Goal: Task Accomplishment & Management: Complete application form

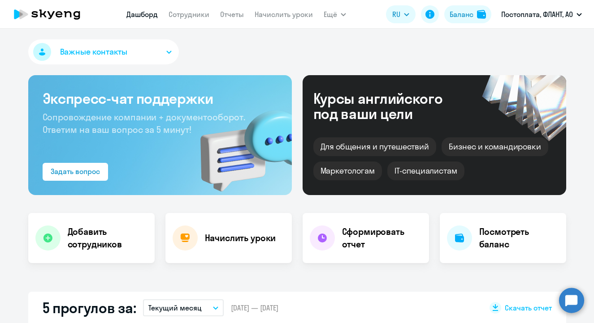
select select "30"
click at [88, 237] on h4 "Добавить сотрудников" at bounding box center [108, 238] width 80 height 25
select select "english_adult_not_native_speaker"
select select "4"
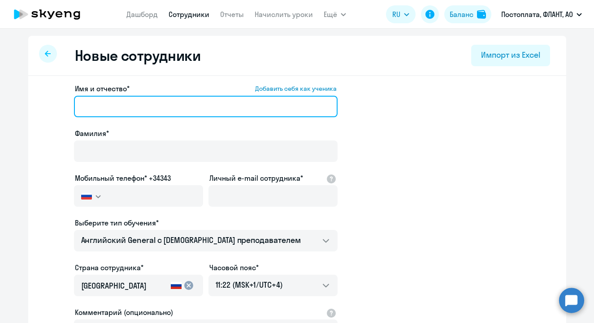
paste input "[PERSON_NAME]"
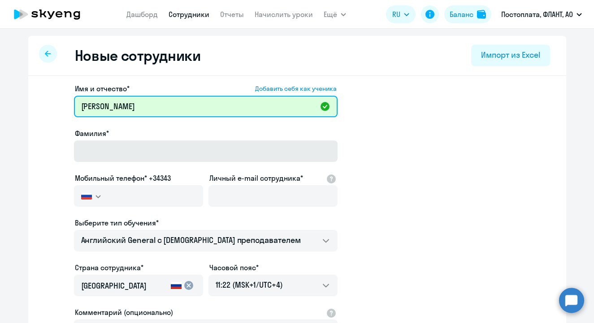
type input "[PERSON_NAME]"
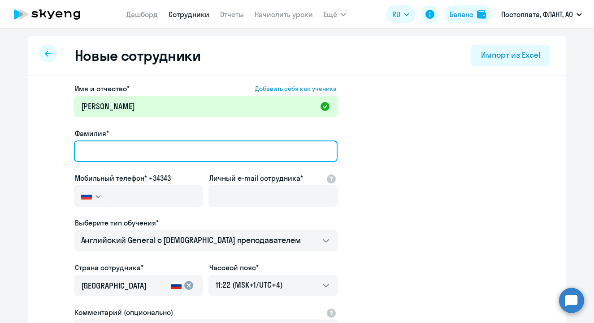
paste input "[PERSON_NAME]"
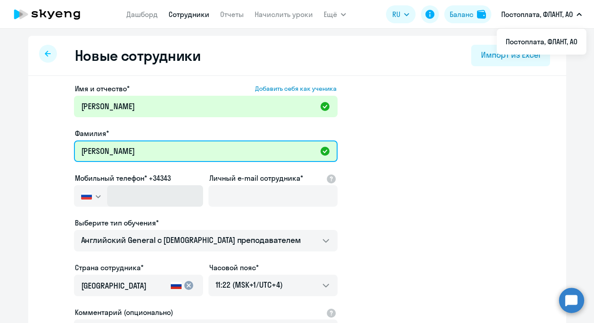
type input "[PERSON_NAME]"
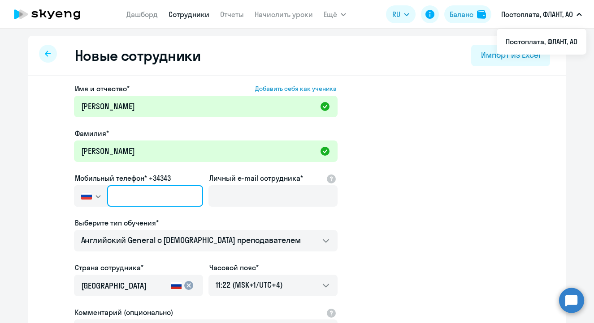
click at [153, 195] on input "text" at bounding box center [154, 196] width 95 height 22
paste input "[PHONE_NUMBER]"
type input "[PHONE_NUMBER]"
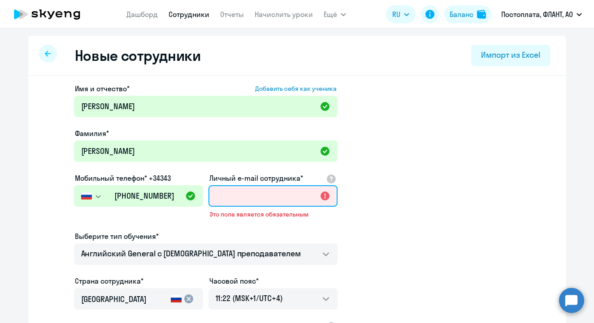
paste input "[EMAIL_ADDRESS][DOMAIN_NAME]"
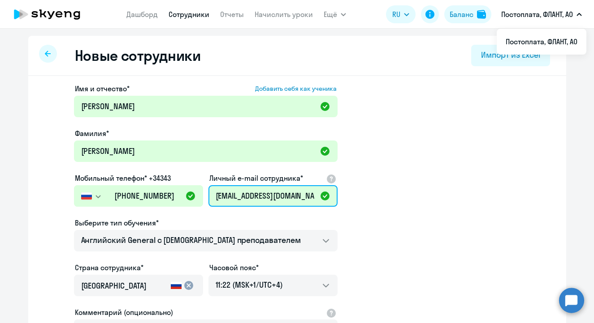
type input "[EMAIL_ADDRESS][DOMAIN_NAME]"
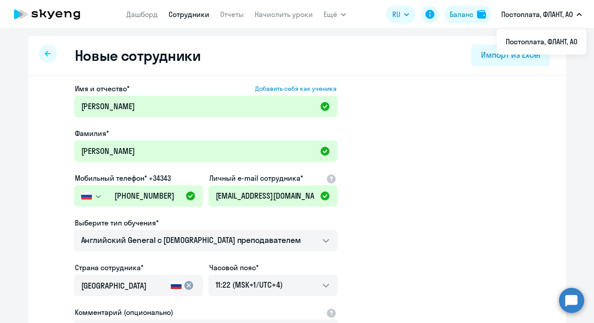
click at [168, 256] on div "Имя и отчество* Добавить себя как ученика [PERSON_NAME]* [PERSON_NAME] Мобильны…" at bounding box center [205, 242] width 263 height 319
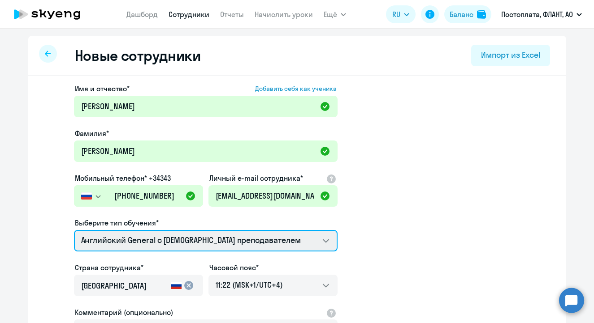
select select "english_adult_native_speaker"
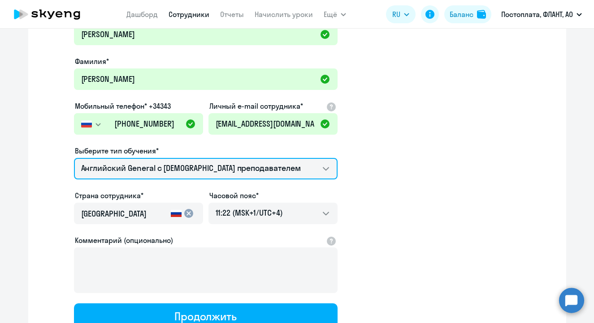
scroll to position [146, 0]
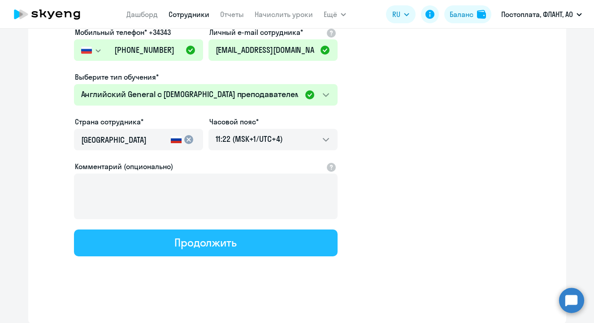
click at [264, 238] on button "Продолжить" at bounding box center [205, 243] width 263 height 27
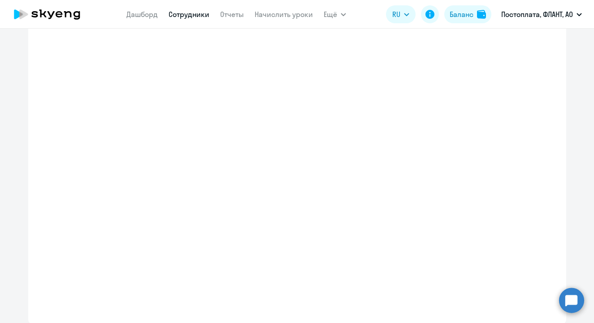
select select "english_adult_native_speaker"
select select "4"
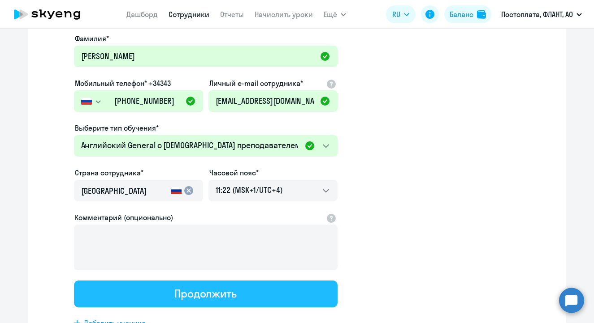
scroll to position [4, 0]
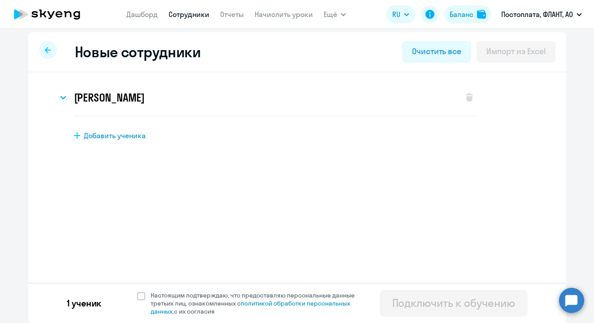
click at [136, 141] on div "[PERSON_NAME] Имя и отчество* Добавить себя как ученика [PERSON_NAME]* [PERSON_…" at bounding box center [297, 135] width 538 height 125
click at [134, 138] on span "Добавить ученика" at bounding box center [115, 136] width 62 height 10
select select "english_adult_not_native_speaker"
select select "4"
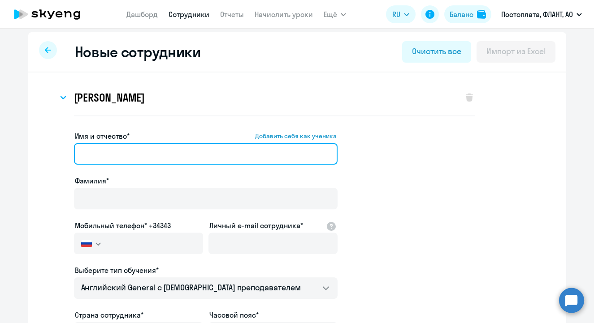
paste input "[PERSON_NAME]"
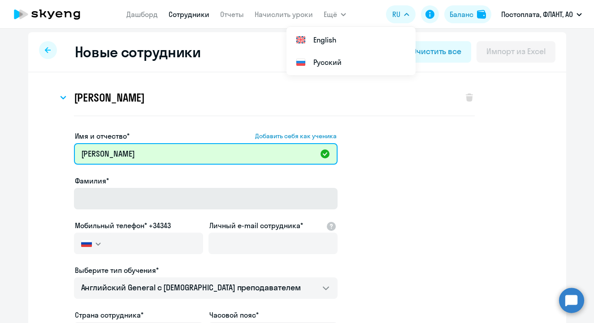
type input "[PERSON_NAME]"
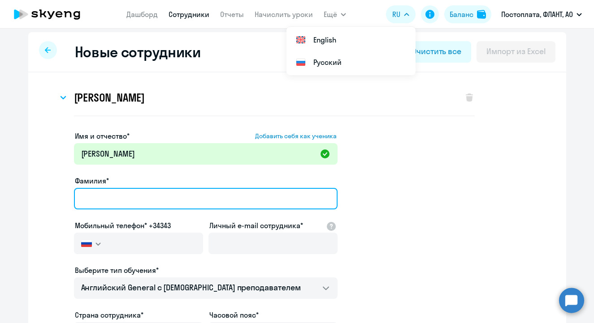
paste input "[PERSON_NAME]"
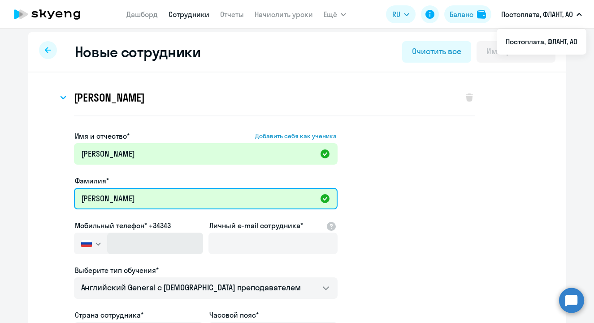
type input "[PERSON_NAME]"
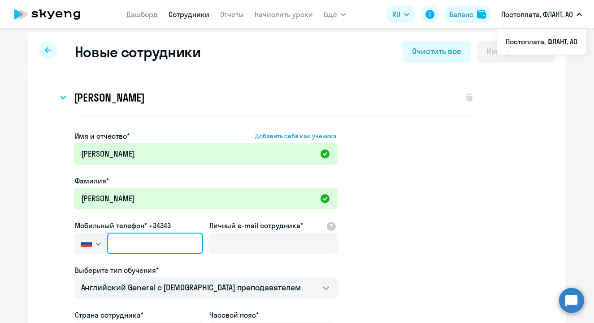
click at [125, 252] on input "text" at bounding box center [154, 244] width 95 height 22
paste input "[PHONE_NUMBER]"
type input "[PHONE_NUMBER]"
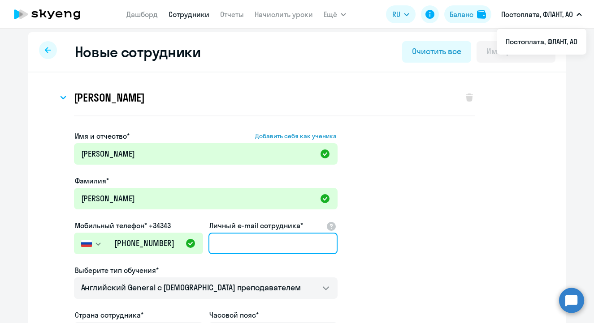
paste input "[EMAIL_ADDRESS][DOMAIN_NAME]"
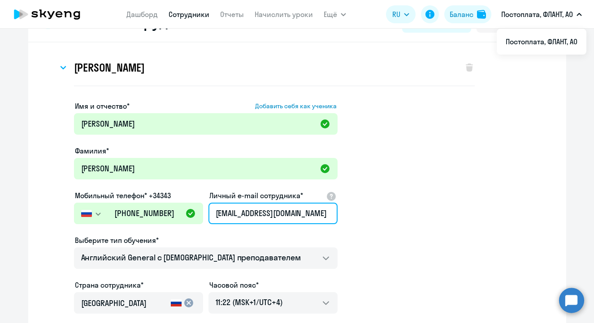
scroll to position [49, 0]
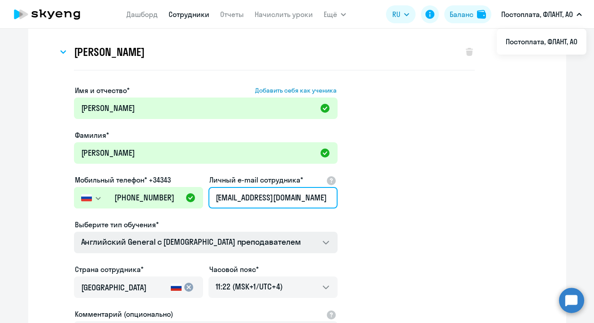
type input "[EMAIL_ADDRESS][DOMAIN_NAME]"
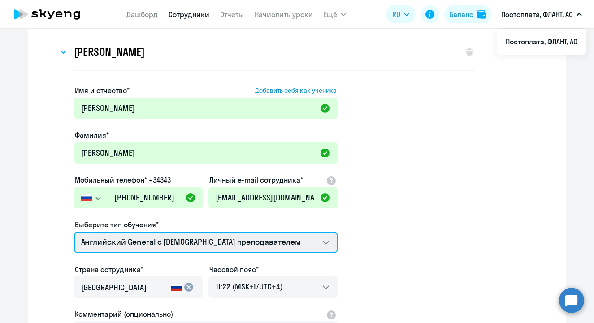
select select "english_adult_native_speaker"
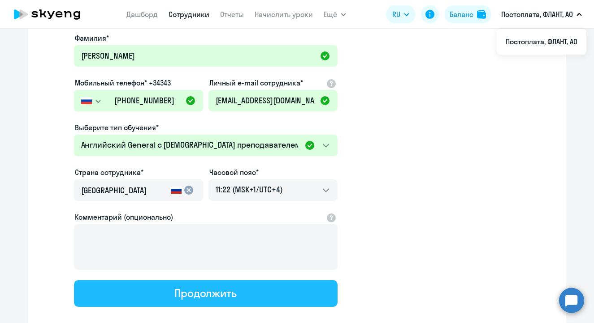
click at [254, 298] on button "Продолжить" at bounding box center [205, 293] width 263 height 27
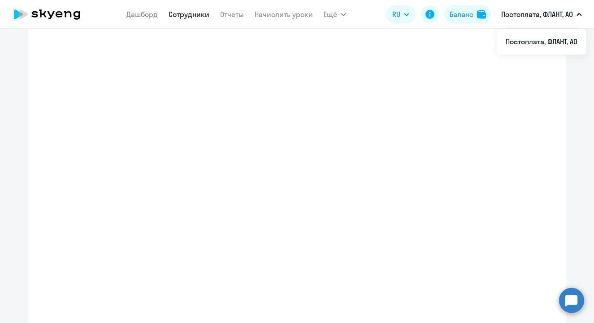
select select "english_adult_native_speaker"
select select "4"
select select "english_adult_native_speaker"
select select "4"
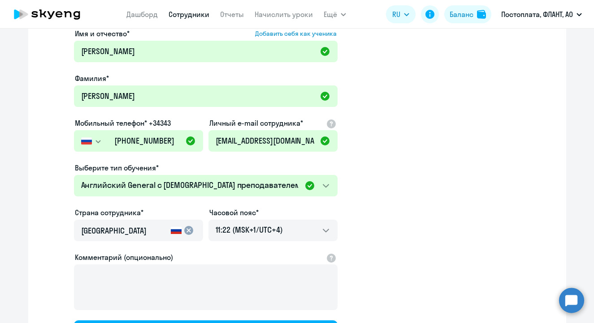
scroll to position [4, 0]
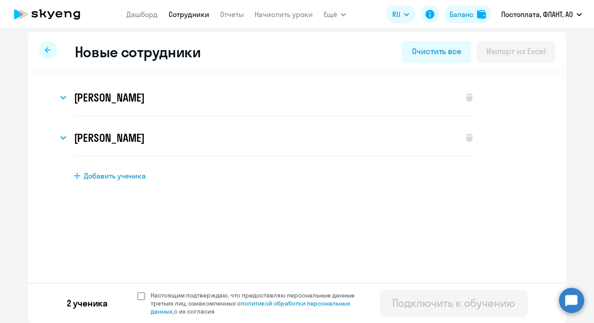
click at [141, 296] on span at bounding box center [141, 297] width 8 height 8
click at [137, 292] on input "Настоящим подтверждаю, что предоставляю персональные данные третьих лиц, ознако…" at bounding box center [137, 291] width 0 height 0
checkbox input "true"
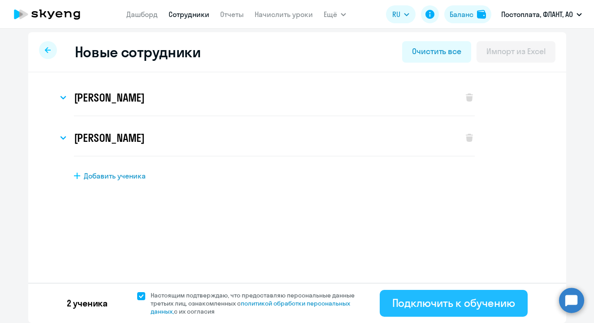
click at [441, 300] on div "Подключить к обучению" at bounding box center [453, 303] width 123 height 14
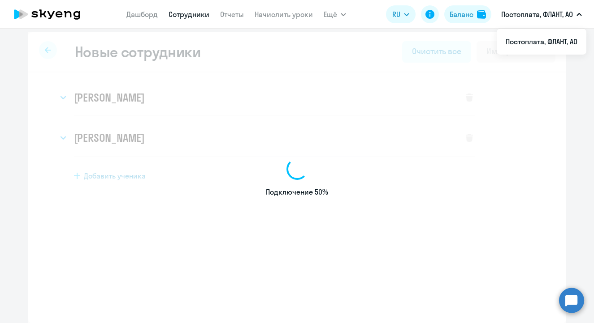
select select "english_adult_not_native_speaker"
select select "4"
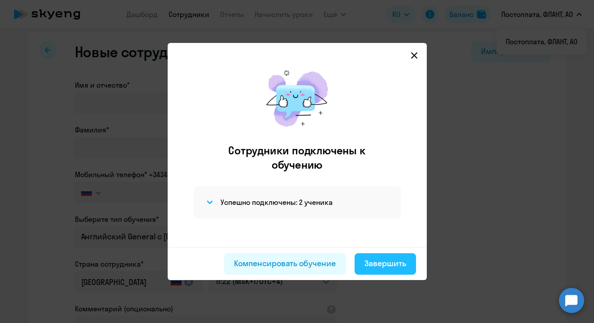
click at [389, 258] on div "Завершить" at bounding box center [385, 264] width 42 height 12
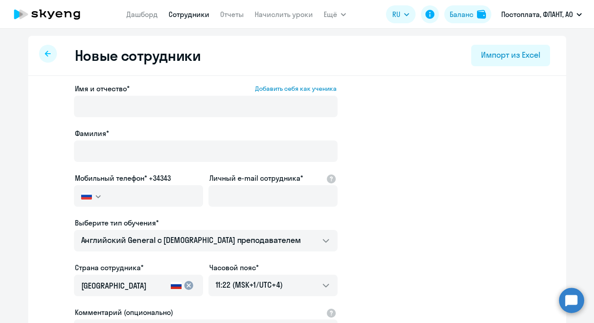
select select "30"
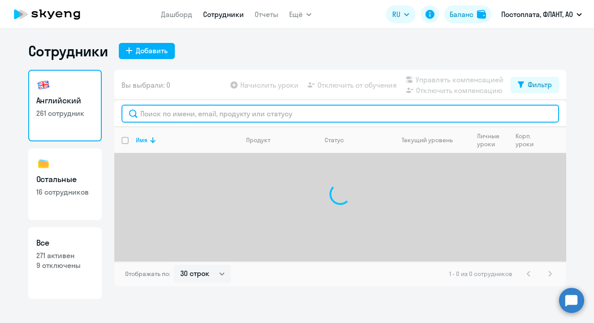
click at [202, 118] on input "text" at bounding box center [339, 114] width 437 height 18
type input "v"
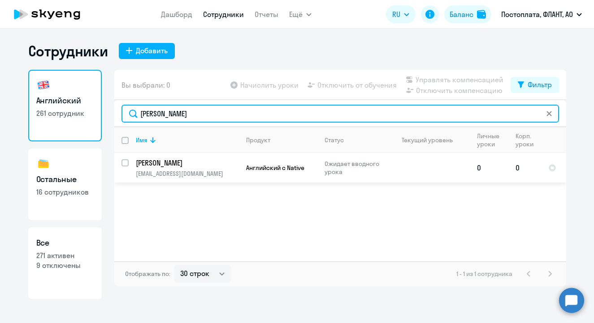
type input "[PERSON_NAME]"
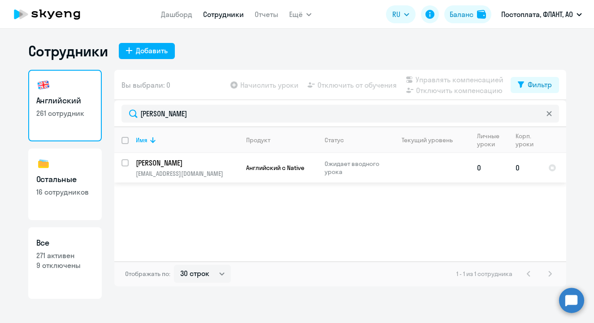
click at [127, 162] on input "select row 42498059" at bounding box center [130, 168] width 18 height 18
checkbox input "true"
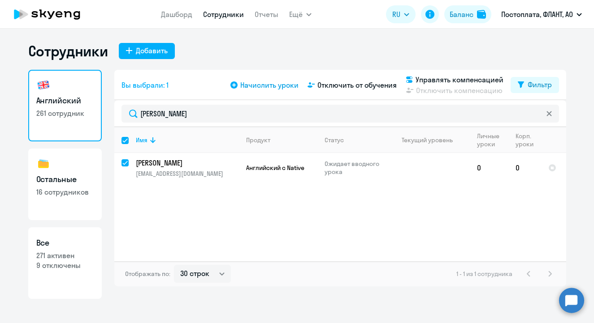
click at [254, 86] on span "Начислить уроки" at bounding box center [269, 85] width 58 height 11
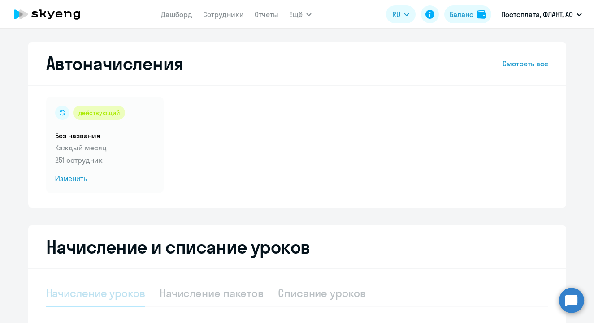
scroll to position [177, 0]
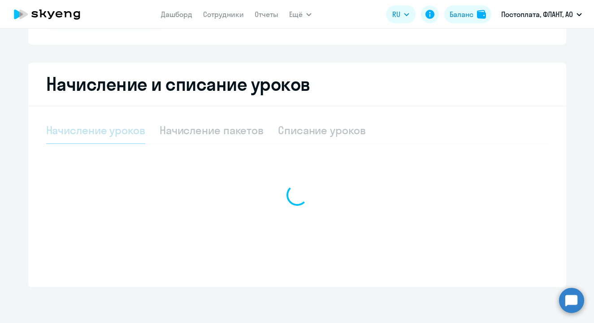
select select "10"
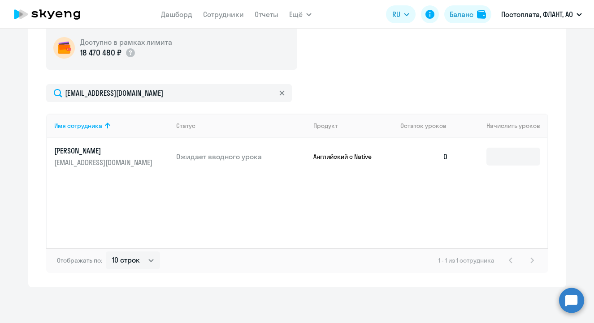
scroll to position [292, 0]
click at [505, 156] on input at bounding box center [513, 157] width 54 height 18
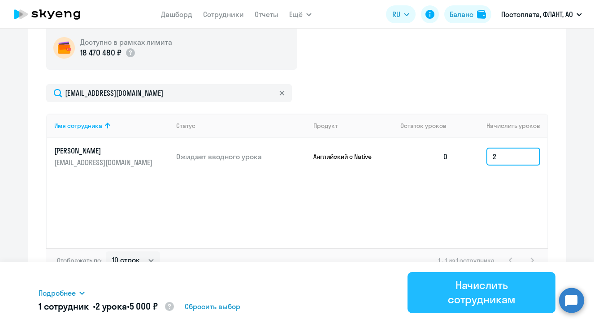
type input "2"
click at [474, 290] on div "Начислить сотрудникам" at bounding box center [481, 292] width 123 height 29
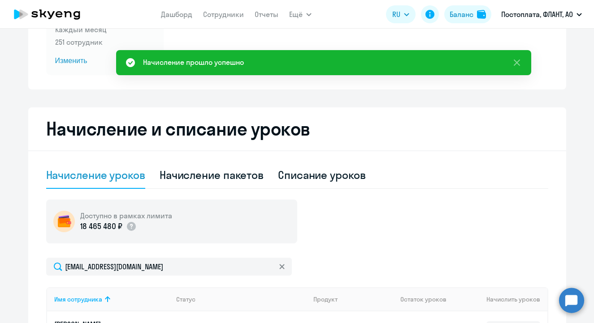
scroll to position [34, 0]
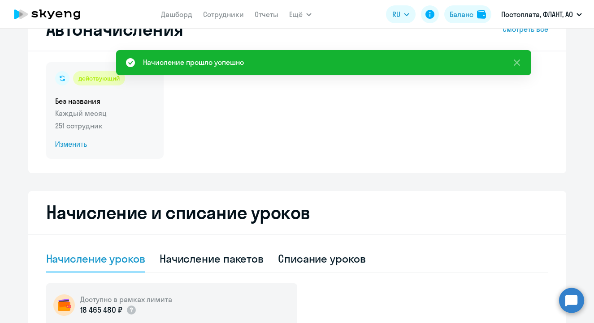
click at [86, 146] on span "Изменить" at bounding box center [104, 144] width 99 height 11
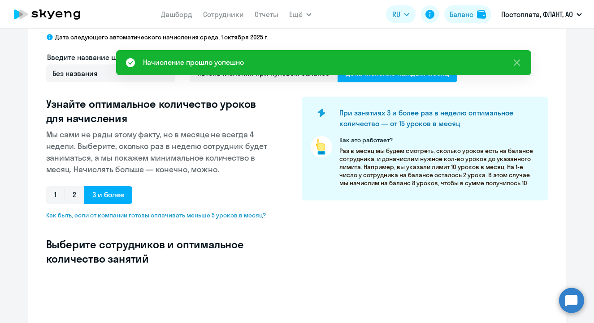
scroll to position [90, 0]
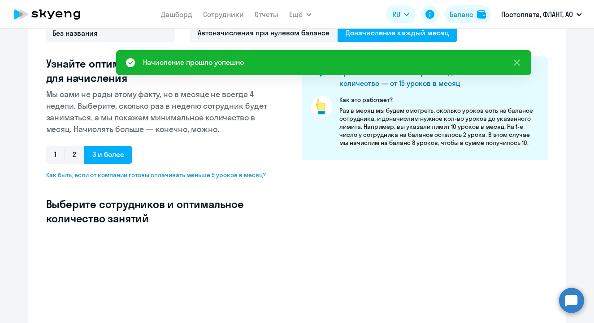
select select "10"
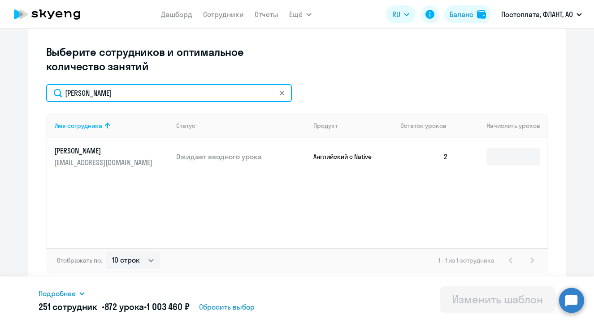
scroll to position [243, 0]
type input "[PERSON_NAME]"
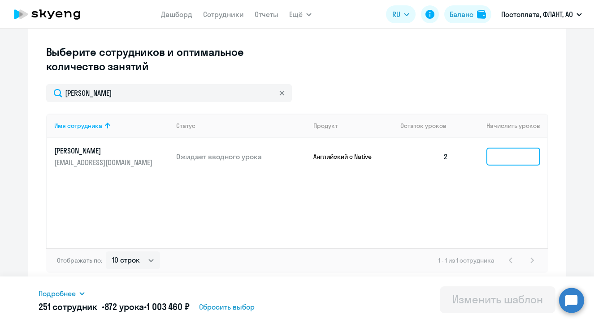
click at [511, 154] on input at bounding box center [513, 157] width 54 height 18
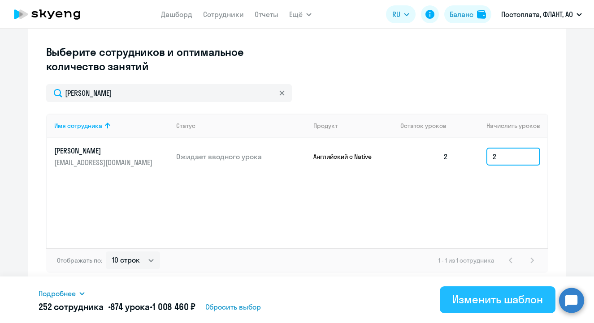
type input "2"
click at [482, 301] on div "Изменить шаблон" at bounding box center [497, 300] width 90 height 14
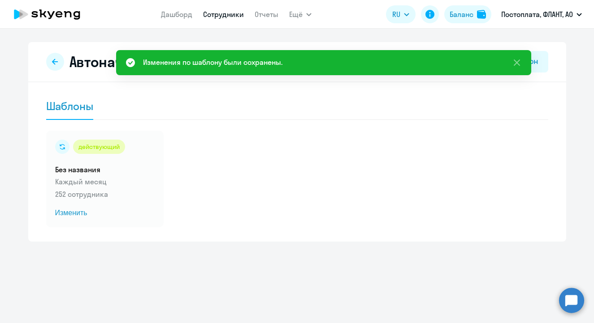
click at [224, 18] on link "Сотрудники" at bounding box center [223, 14] width 41 height 9
select select "30"
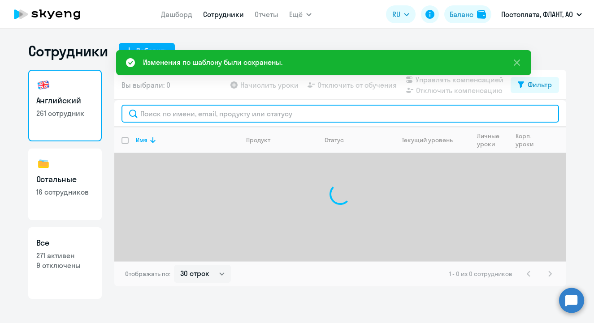
click at [174, 115] on input "text" at bounding box center [339, 114] width 437 height 18
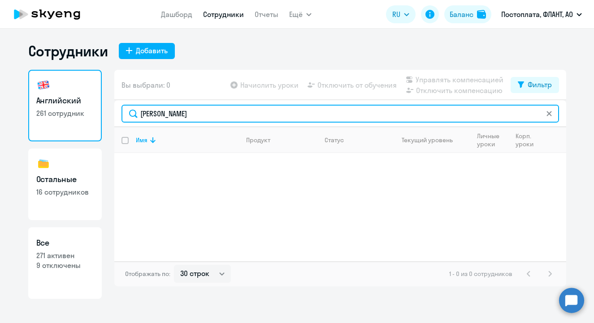
drag, startPoint x: 189, startPoint y: 117, endPoint x: 62, endPoint y: 108, distance: 126.6
click at [60, 110] on div "Английский 261 сотрудник Остальные 16 сотрудников Все 271 активен 9 отключены В…" at bounding box center [297, 184] width 538 height 229
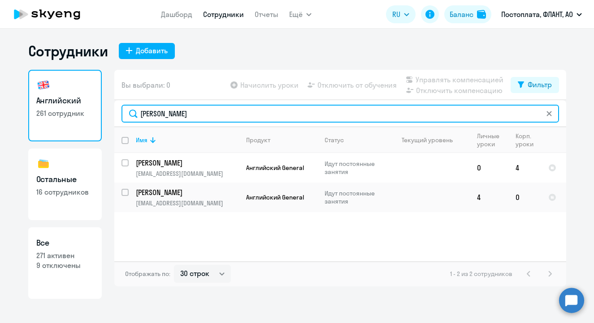
drag, startPoint x: 193, startPoint y: 106, endPoint x: 142, endPoint y: 110, distance: 51.7
click at [142, 110] on input "[PERSON_NAME]" at bounding box center [339, 114] width 437 height 18
drag, startPoint x: 178, startPoint y: 114, endPoint x: 98, endPoint y: 112, distance: 80.7
click at [98, 112] on div "Английский 261 сотрудник Остальные 16 сотрудников Все 271 активен 9 отключены В…" at bounding box center [297, 184] width 538 height 229
paste input "[EMAIL_ADDRESS][DOMAIN_NAME]"
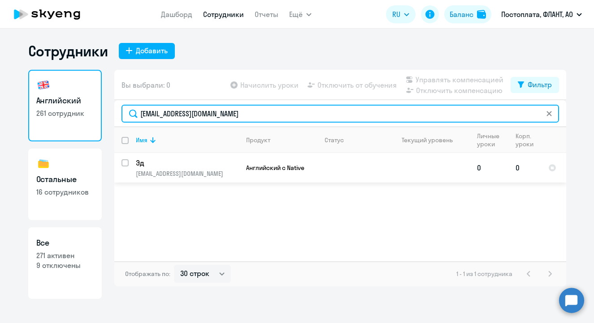
type input "[EMAIL_ADDRESS][DOMAIN_NAME]"
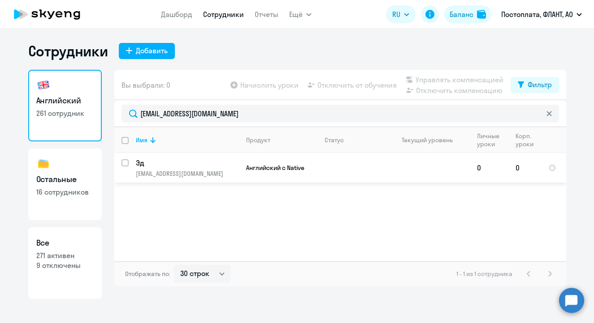
click at [139, 164] on p "Эд" at bounding box center [186, 163] width 101 height 10
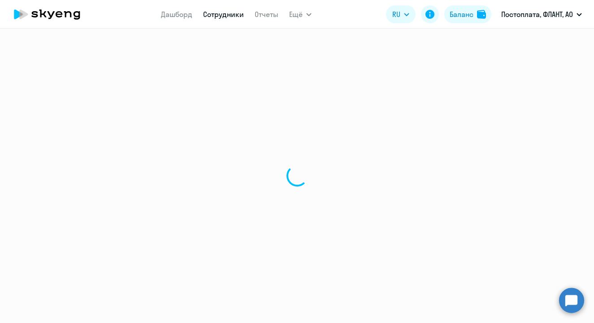
select select "english"
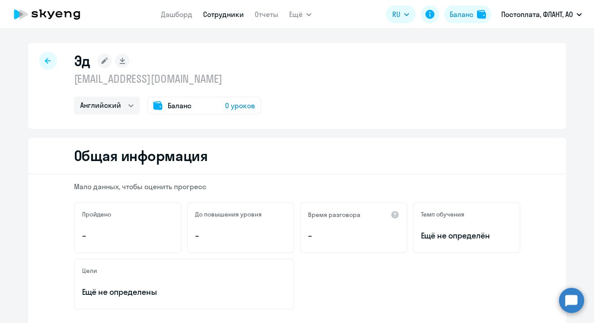
click at [103, 61] on icon at bounding box center [104, 61] width 6 height 6
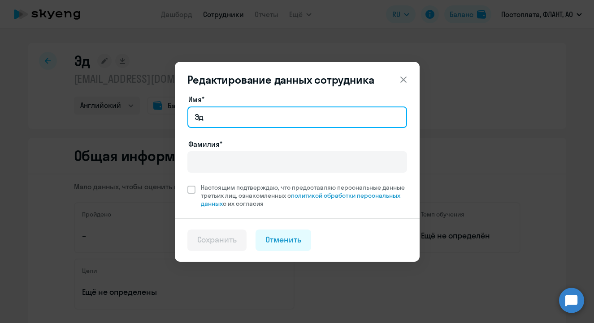
click at [225, 116] on input "Эд" at bounding box center [297, 118] width 220 height 22
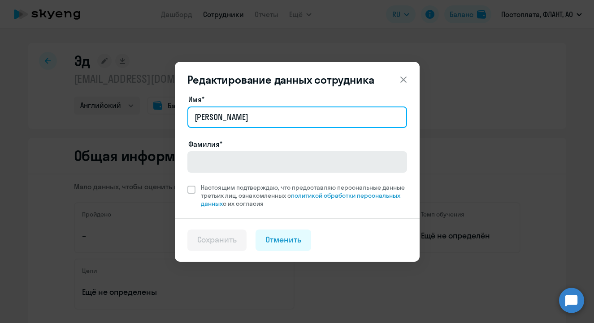
type input "[PERSON_NAME]"
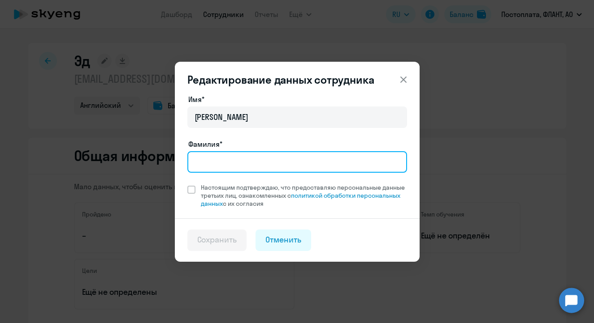
click at [230, 164] on input "Фамилия*" at bounding box center [297, 162] width 220 height 22
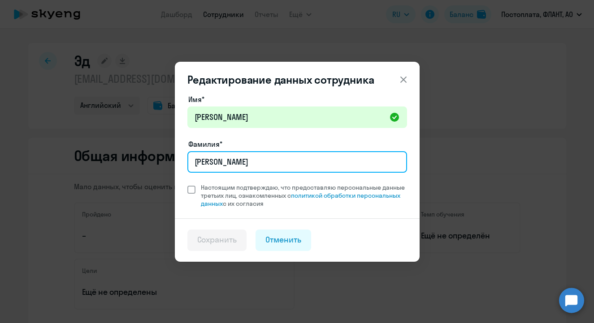
type input "[PERSON_NAME]"
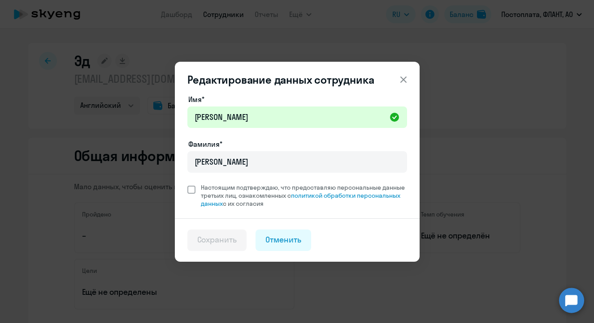
click at [193, 189] on span at bounding box center [191, 190] width 8 height 8
click at [187, 184] on input "Настоящим подтверждаю, что предоставляю персональные данные третьих лиц, ознако…" at bounding box center [187, 183] width 0 height 0
checkbox input "true"
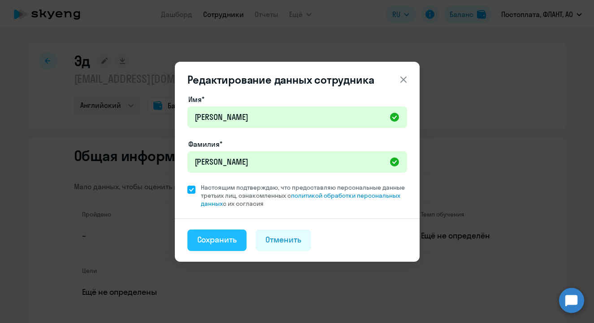
click at [211, 239] on div "Сохранить" at bounding box center [217, 240] width 40 height 12
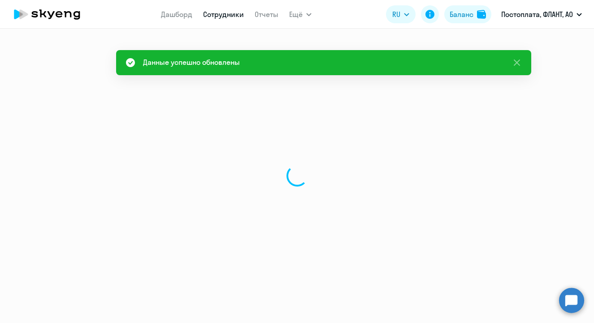
select select "english"
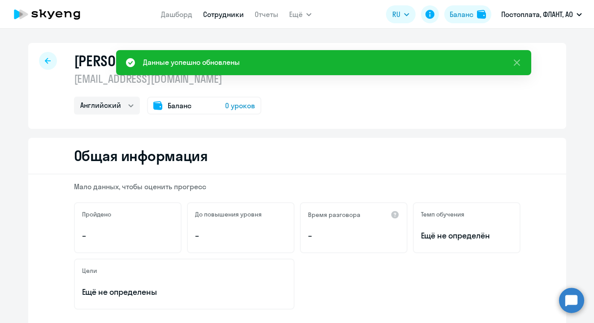
click at [228, 17] on link "Сотрудники" at bounding box center [223, 14] width 41 height 9
select select "30"
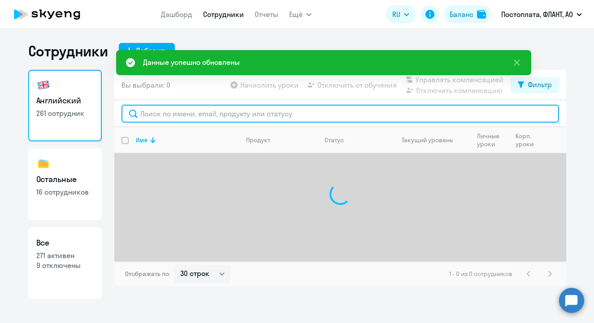
click at [177, 113] on input "text" at bounding box center [339, 114] width 437 height 18
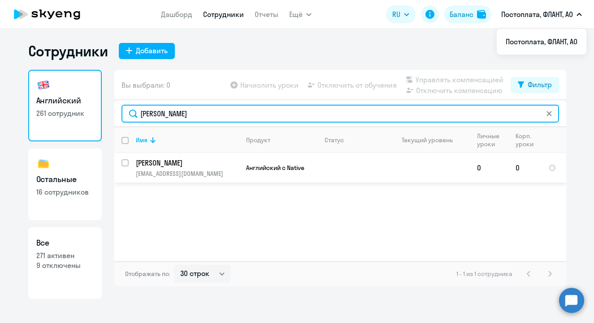
type input "[PERSON_NAME]"
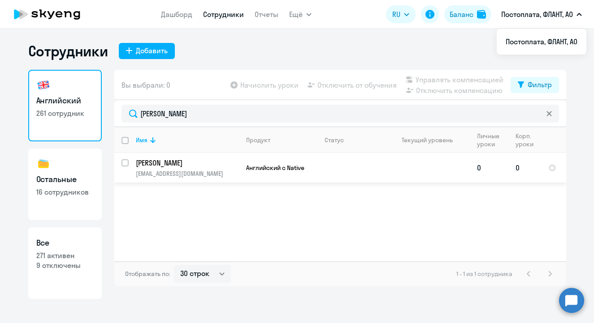
click at [125, 164] on input "select row 20927498" at bounding box center [130, 168] width 18 height 18
checkbox input "true"
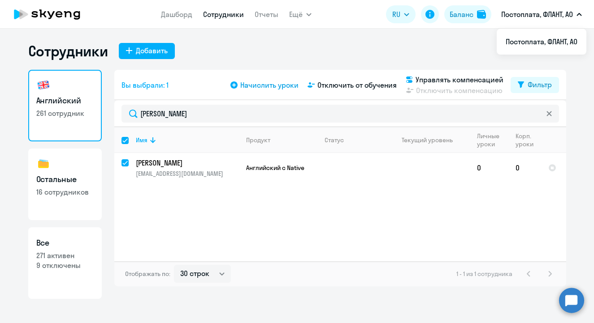
click at [272, 87] on span "Начислить уроки" at bounding box center [269, 85] width 58 height 11
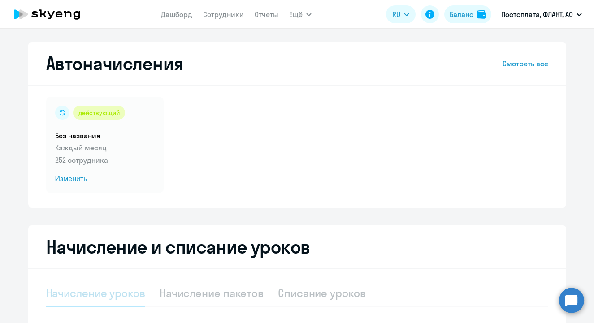
scroll to position [177, 0]
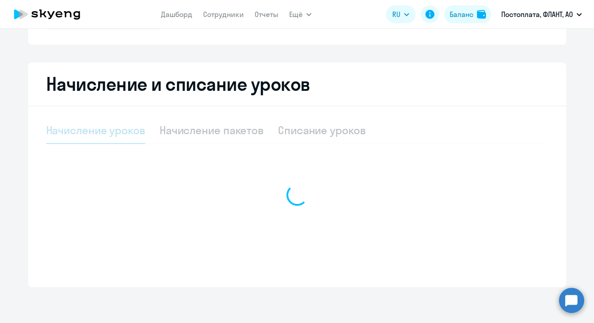
select select "10"
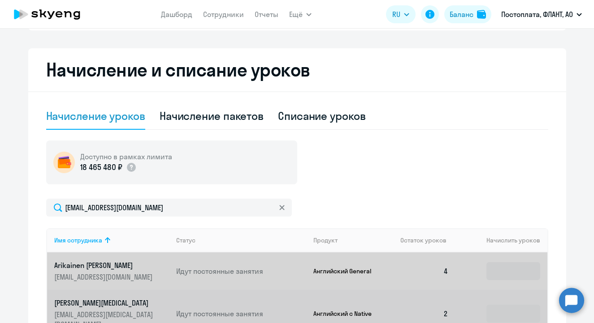
scroll to position [253, 0]
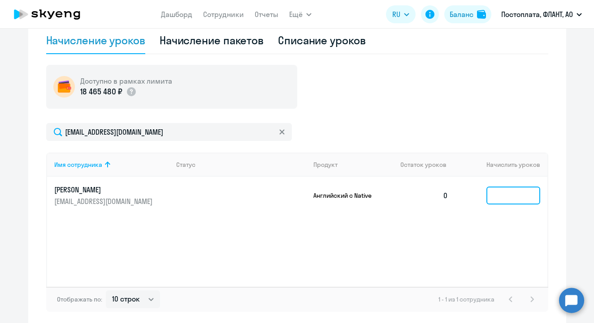
click at [504, 195] on input at bounding box center [513, 196] width 54 height 18
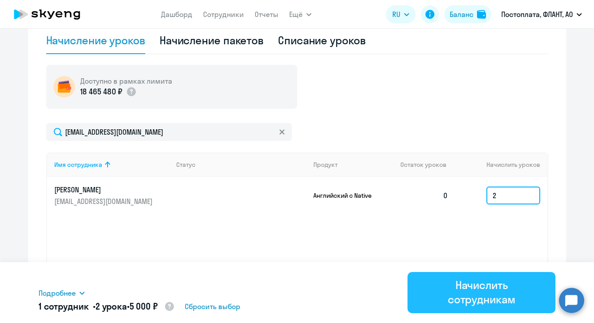
type input "2"
click at [482, 293] on div "Начислить сотрудникам" at bounding box center [481, 292] width 123 height 29
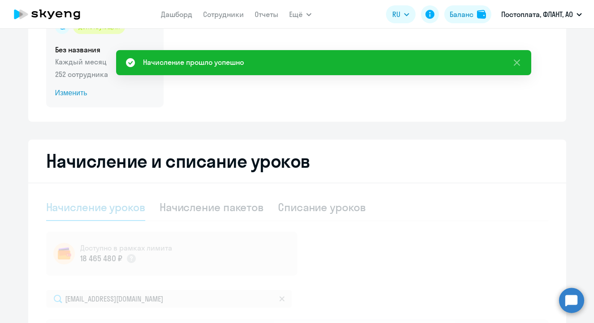
scroll to position [2, 0]
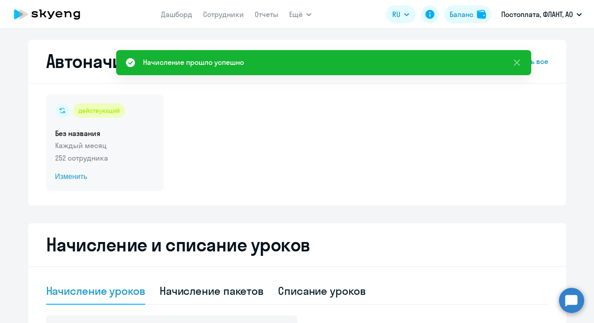
click at [63, 173] on span "Изменить" at bounding box center [104, 177] width 99 height 11
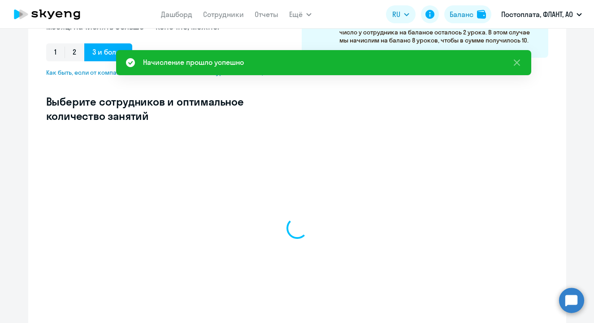
scroll to position [243, 0]
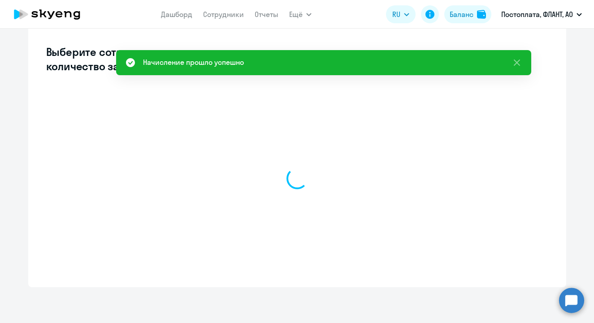
select select "10"
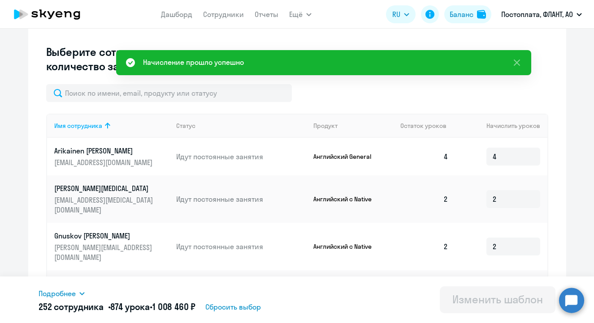
click at [112, 103] on div "Имя сотрудника Статус Продукт Остаток уроков Начислить уроков Arikainen [PERSON…" at bounding box center [297, 315] width 502 height 463
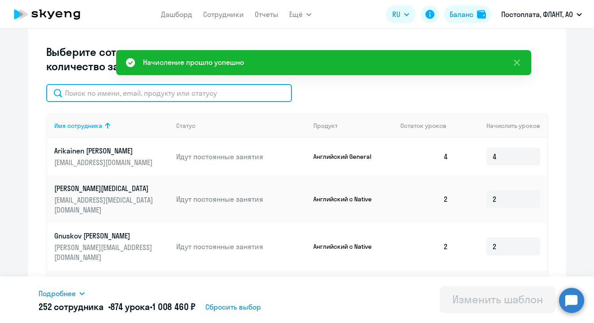
type input "[PERSON_NAME]"
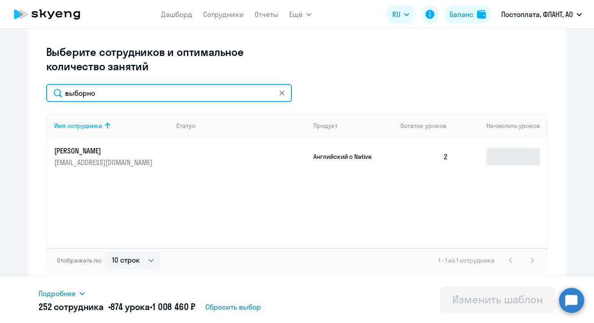
type input "выборно"
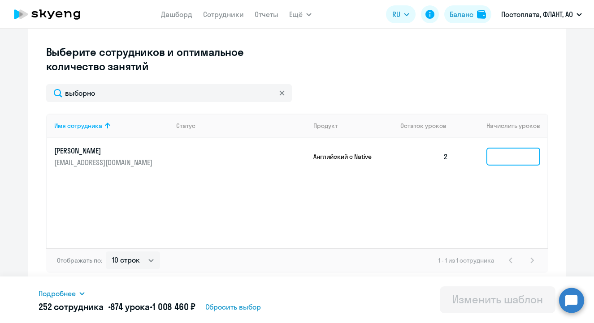
click at [508, 165] on input at bounding box center [513, 157] width 54 height 18
type input "2"
